Goal: Information Seeking & Learning: Learn about a topic

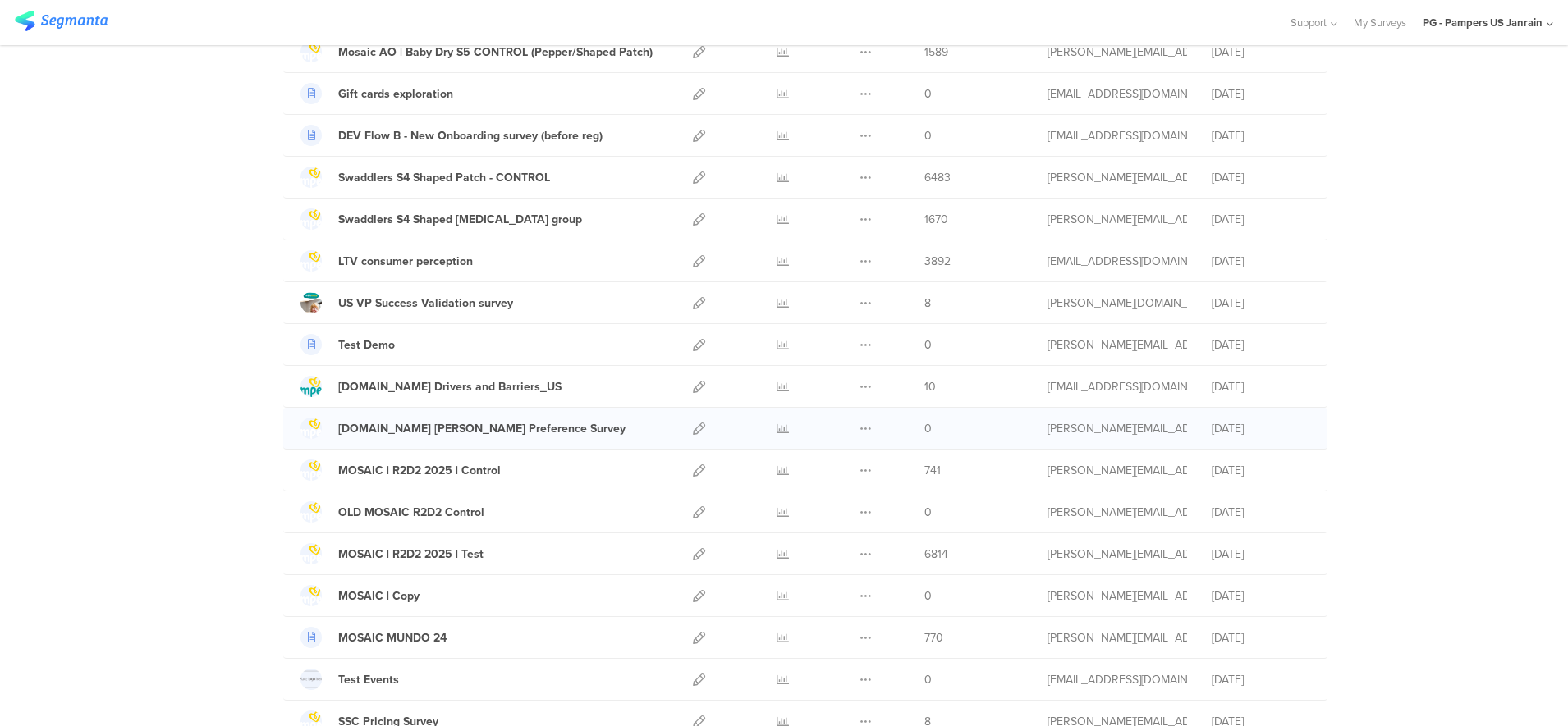
scroll to position [1025, 0]
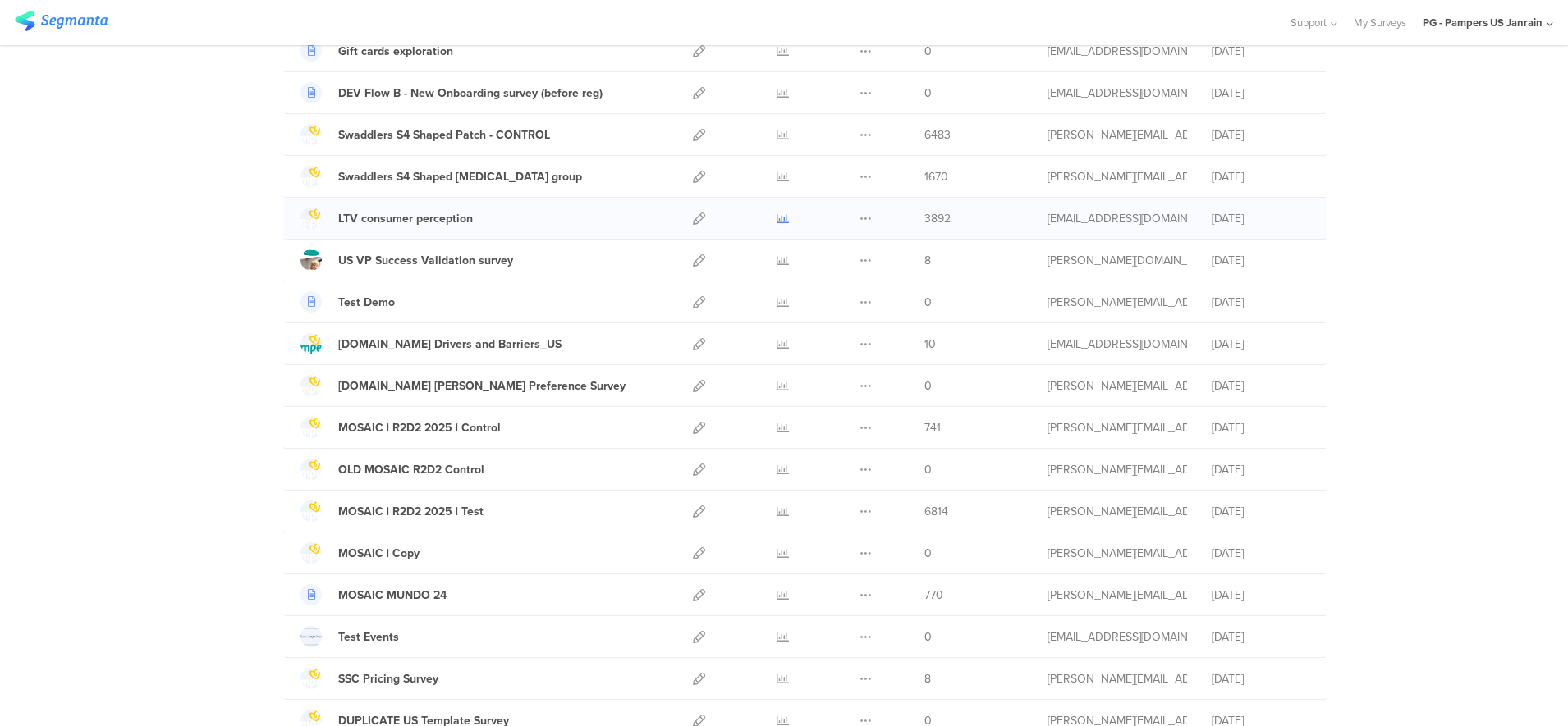
click at [776, 216] on icon at bounding box center [782, 218] width 12 height 12
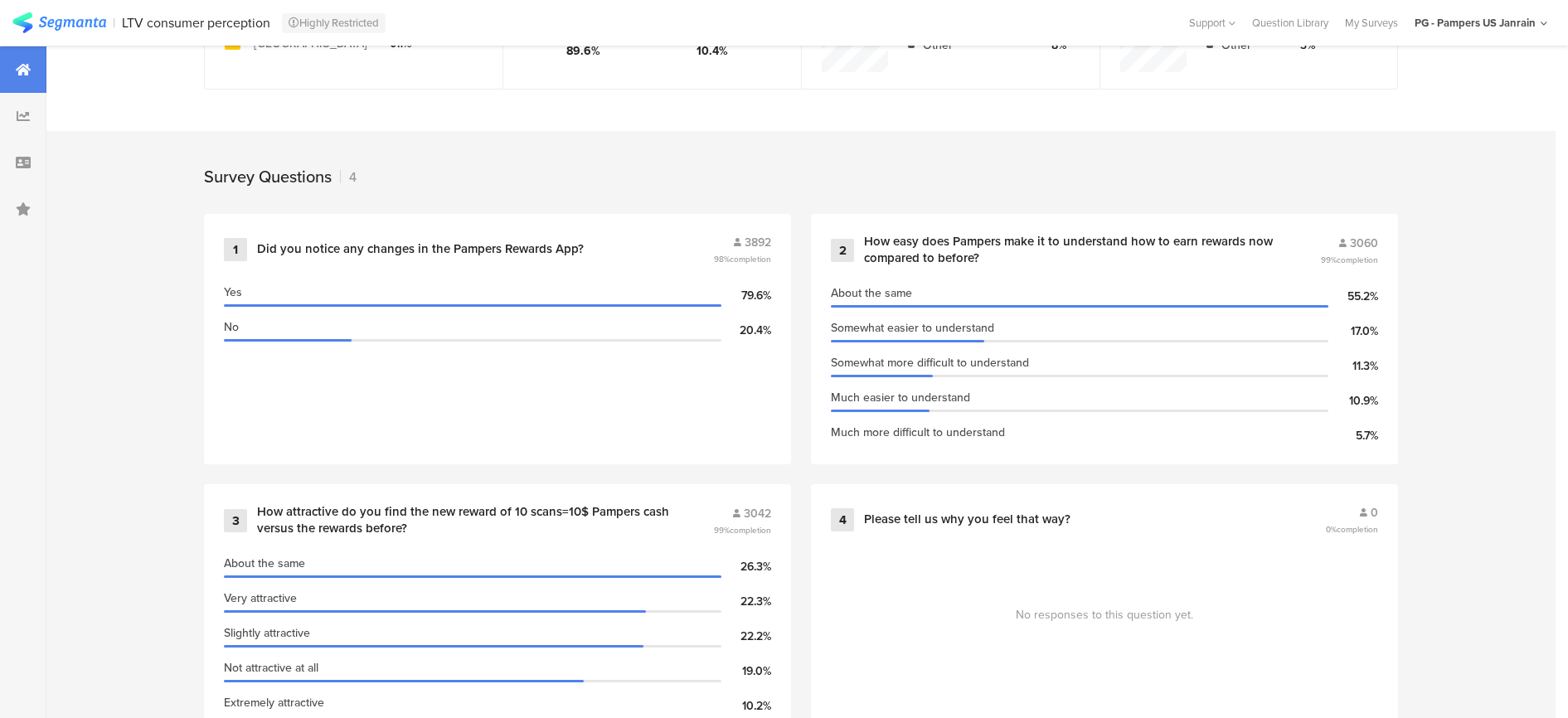
scroll to position [622, 0]
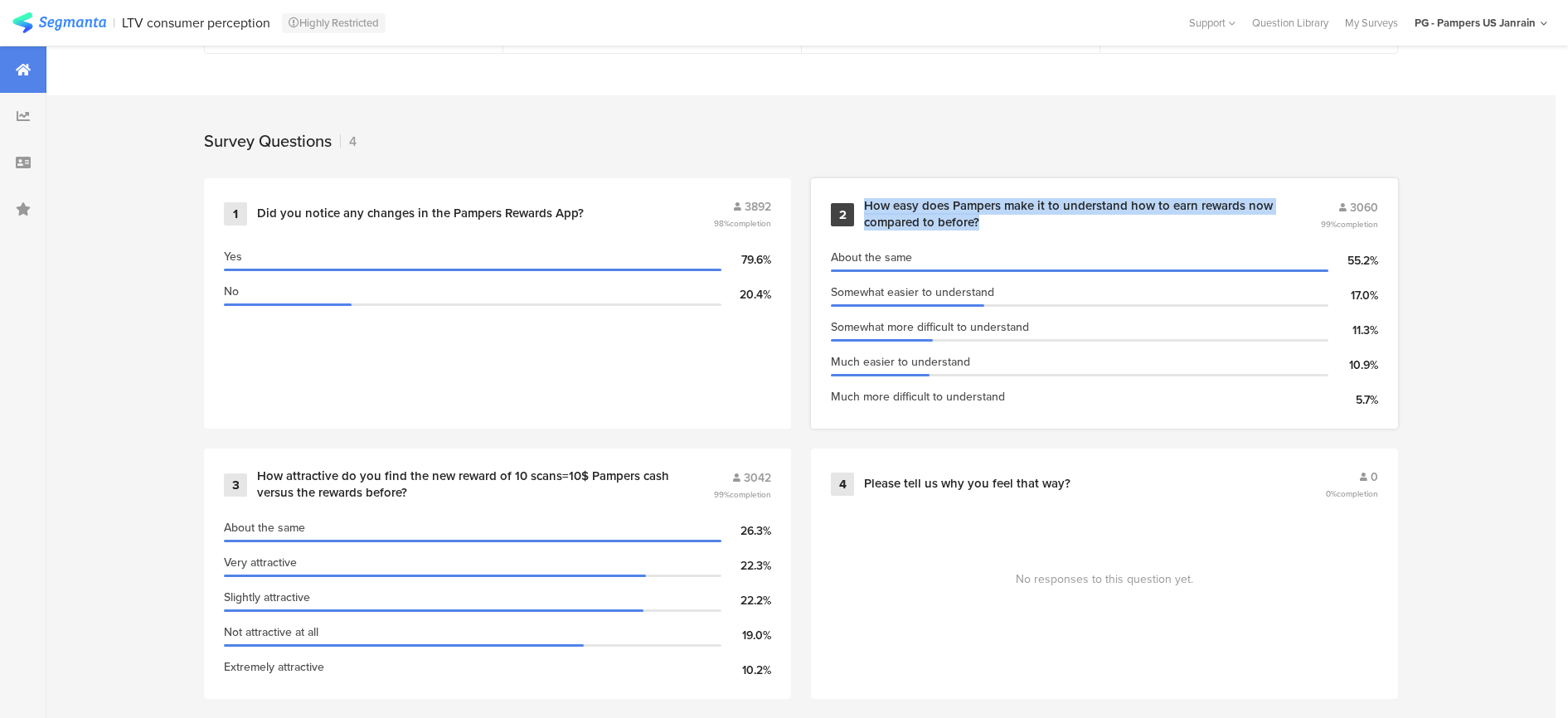
drag, startPoint x: 1011, startPoint y: 215, endPoint x: 871, endPoint y: 205, distance: 140.4
click at [871, 205] on div "2 How easy does Pampers make it to understand how to earn rewards now compared …" at bounding box center [1104, 215] width 547 height 32
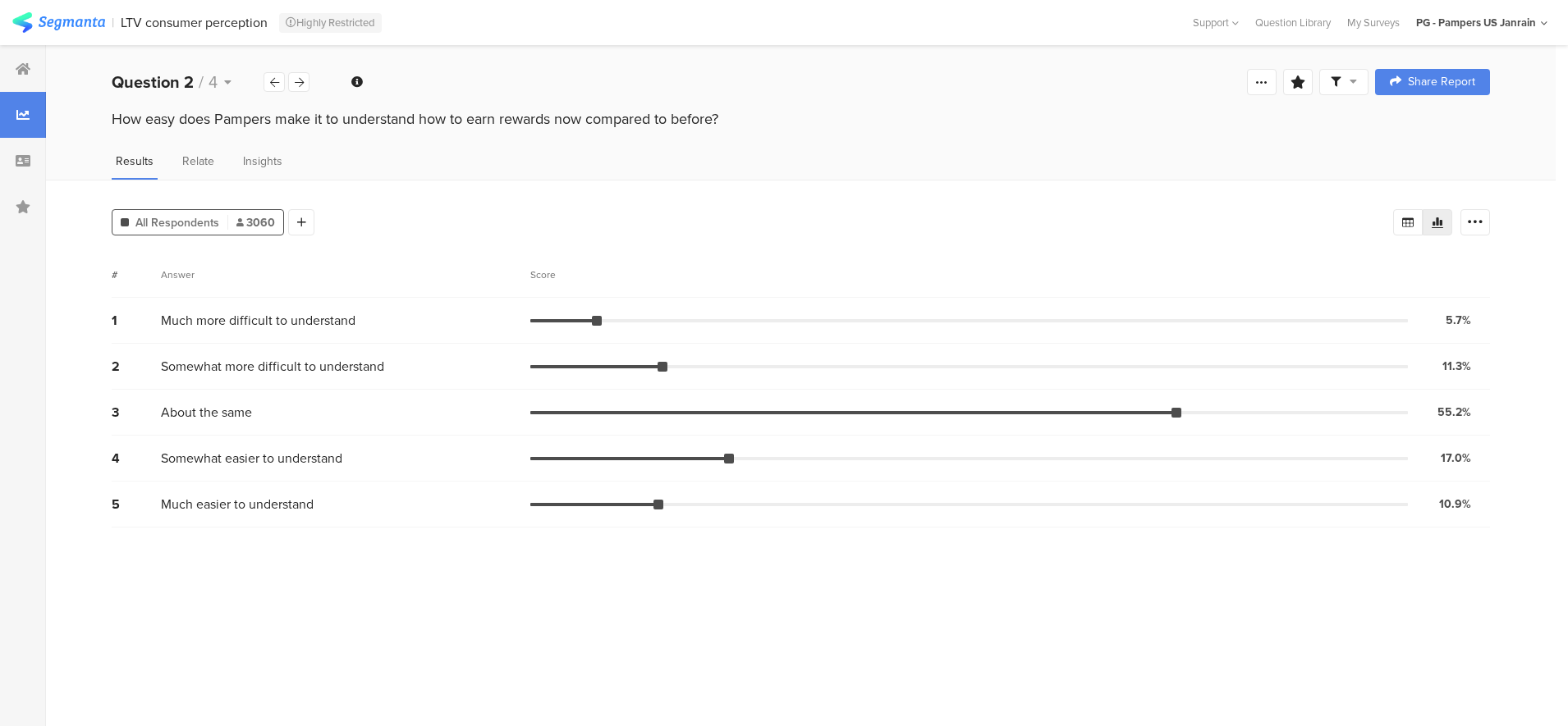
drag, startPoint x: 101, startPoint y: 117, endPoint x: 743, endPoint y: 128, distance: 642.1
click at [743, 128] on div "How easy does Pampers make it to understand how to earn rewards now compared to…" at bounding box center [801, 122] width 1509 height 26
copy div "How easy does Pampers make it to understand how to earn rewards now compared to…"
click at [293, 78] on div at bounding box center [298, 81] width 22 height 20
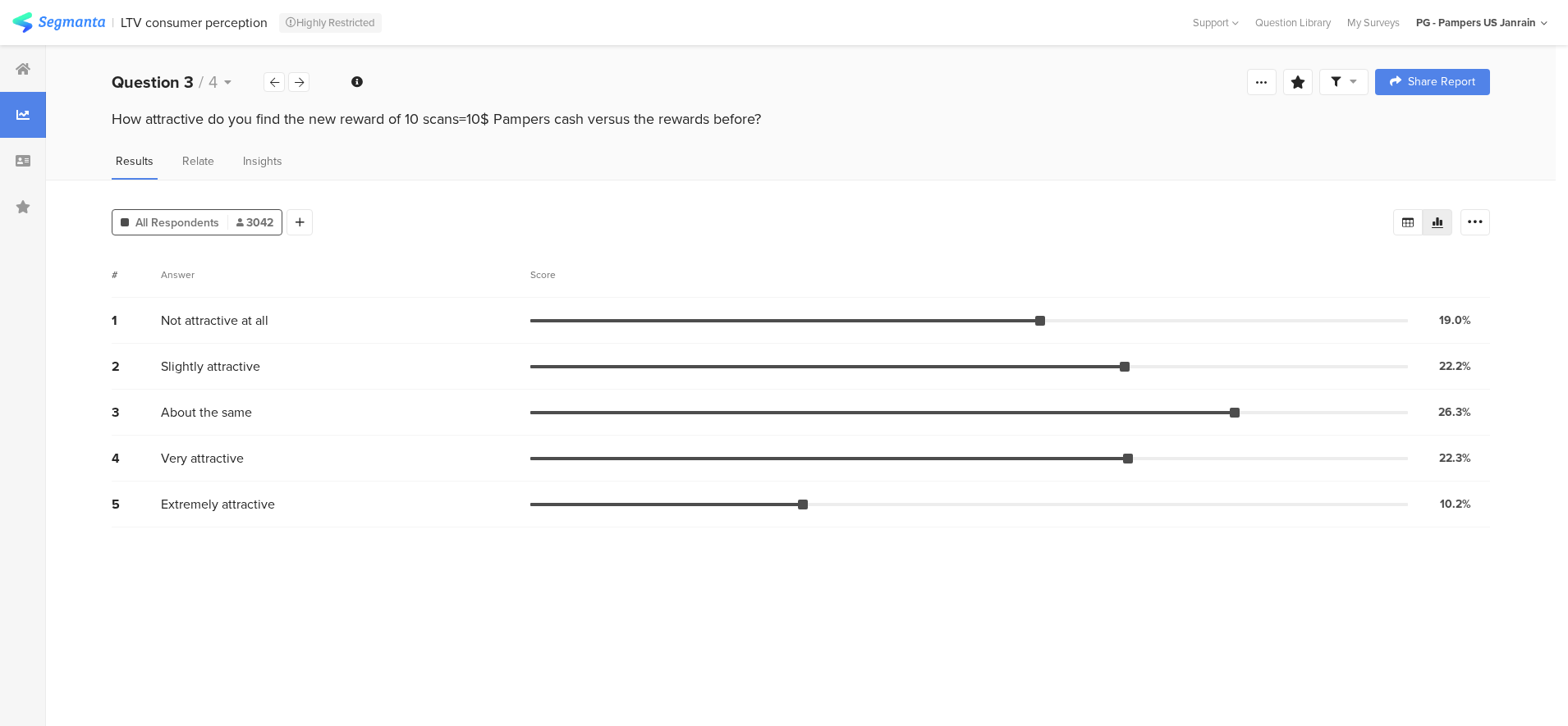
drag, startPoint x: 106, startPoint y: 116, endPoint x: 813, endPoint y: 114, distance: 707.0
click at [813, 114] on div "How attractive do you find the new reward of 10 scans=10$ Pampers cash versus t…" at bounding box center [801, 122] width 1509 height 26
copy div "How attractive do you find the new reward of 10 scans=10$ Pampers cash versus t…"
click at [293, 88] on div at bounding box center [298, 81] width 22 height 20
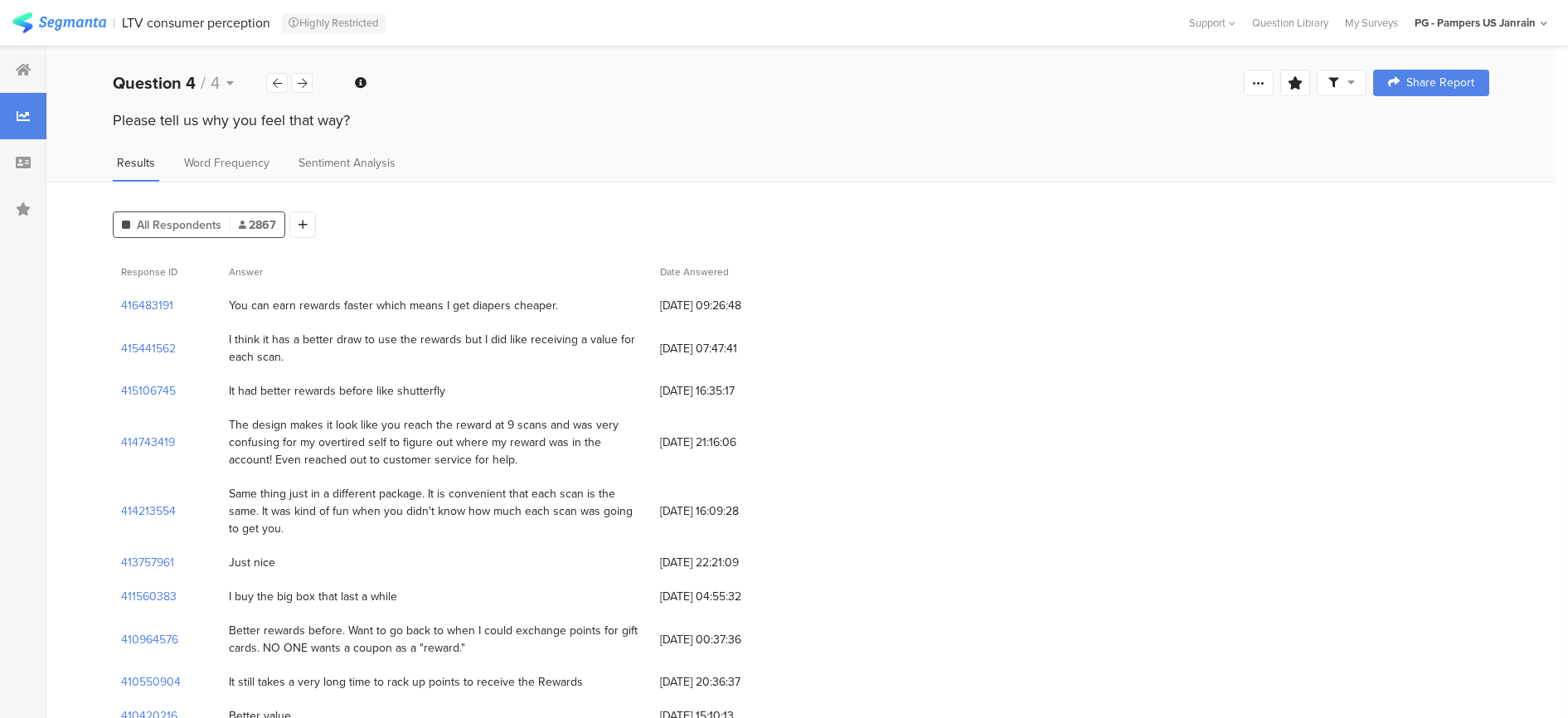
drag, startPoint x: 161, startPoint y: 123, endPoint x: 481, endPoint y: 123, distance: 320.0
click at [481, 123] on div "Please tell us why you feel that way?" at bounding box center [801, 123] width 1509 height 27
drag, startPoint x: 480, startPoint y: 123, endPoint x: 303, endPoint y: 126, distance: 177.0
copy div "Please tell us why you feel that way?"
click at [12, 80] on div at bounding box center [23, 70] width 47 height 47
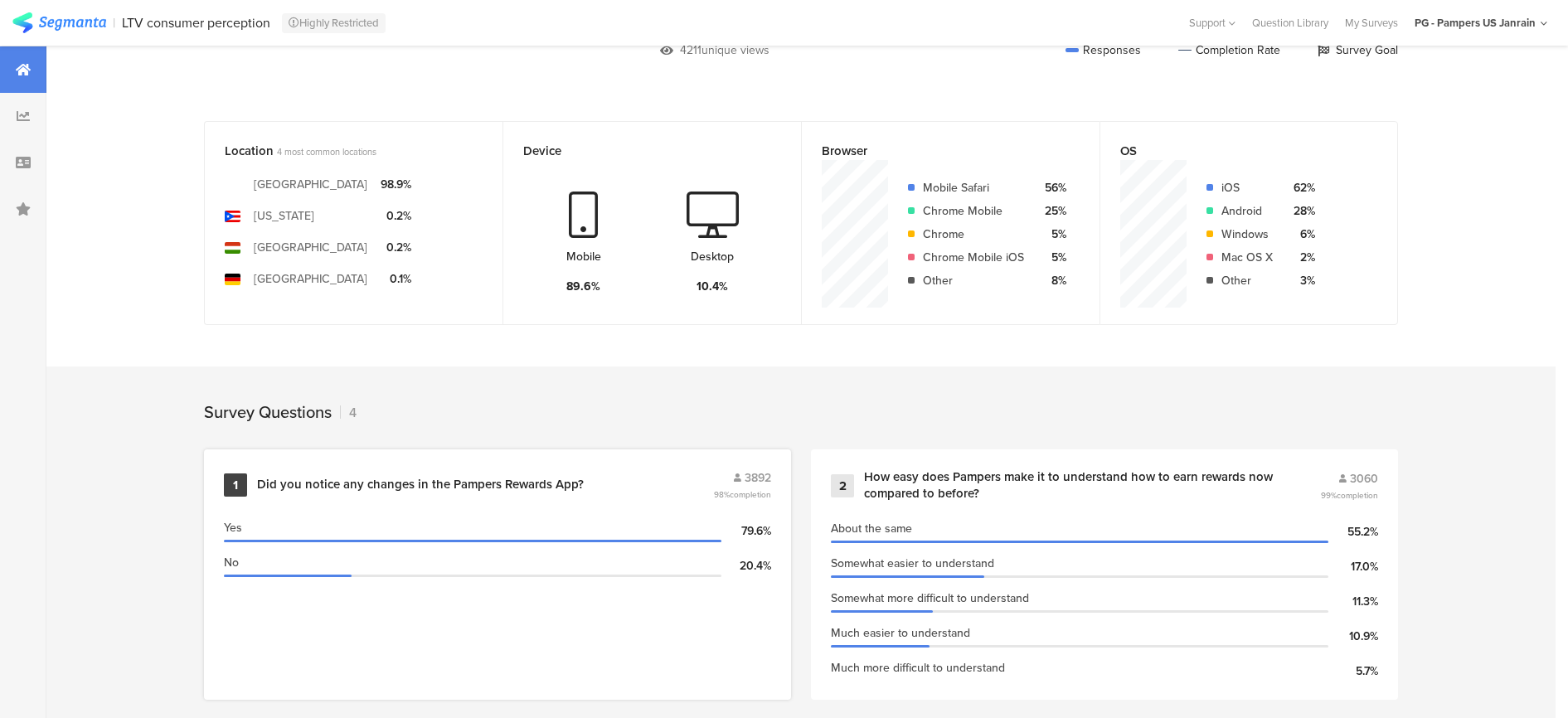
scroll to position [622, 0]
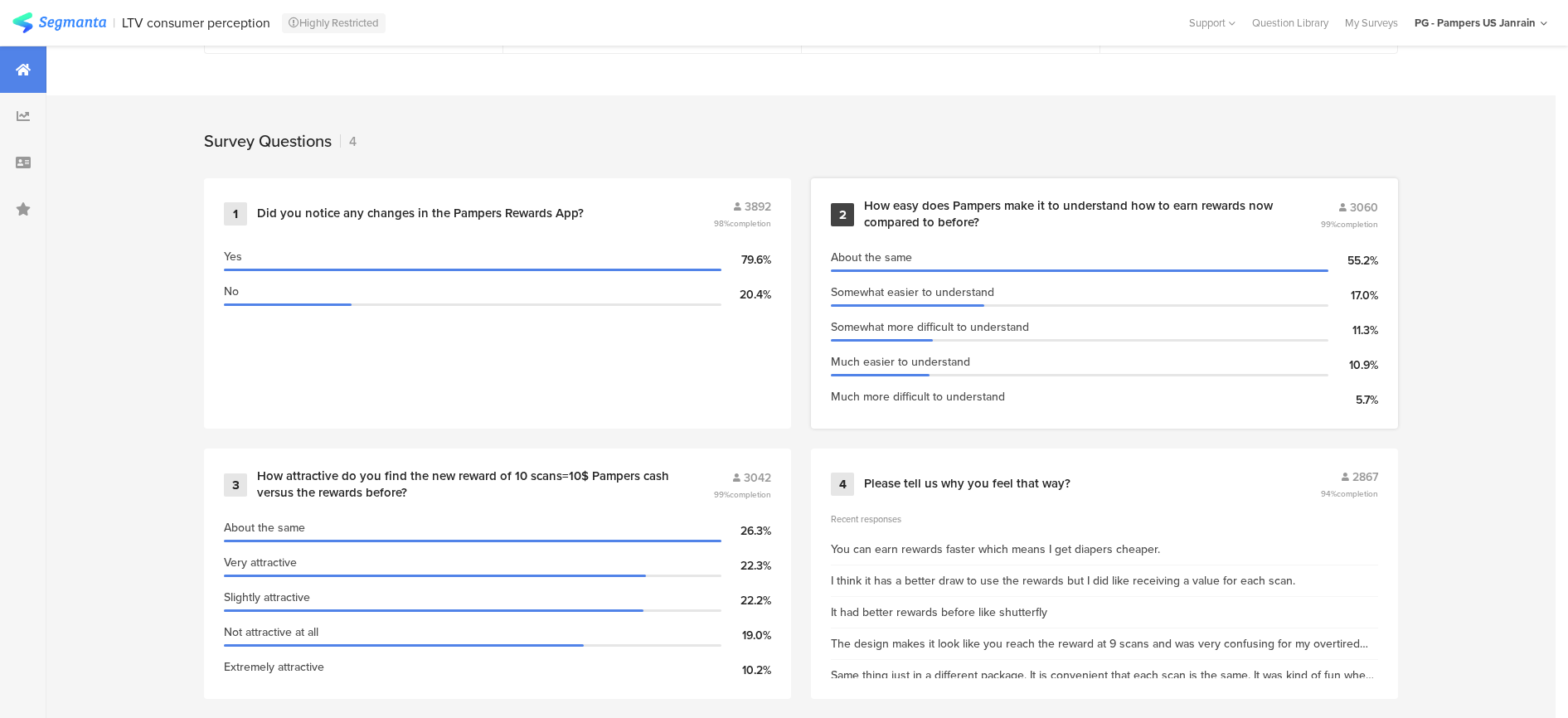
click at [992, 250] on div "About the same" at bounding box center [1079, 257] width 497 height 17
click at [978, 222] on div "How easy does Pampers make it to understand how to earn rewards now compared to…" at bounding box center [1072, 215] width 416 height 32
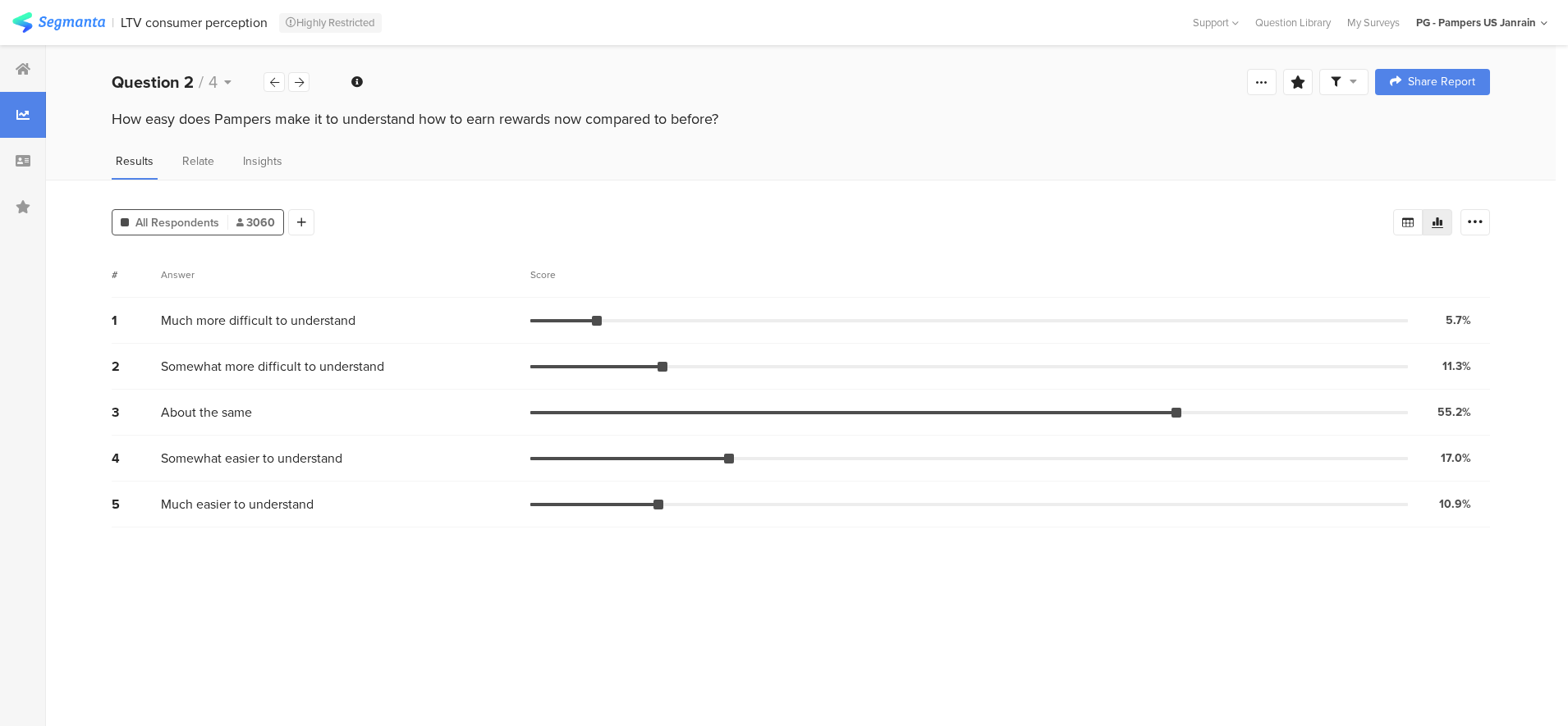
click at [281, 230] on div "All Respondents 3060" at bounding box center [197, 223] width 173 height 26
click at [289, 228] on div at bounding box center [301, 223] width 26 height 26
